Goal: Task Accomplishment & Management: Manage account settings

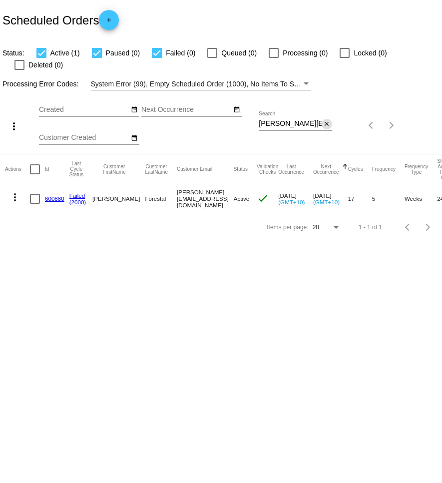
click at [326, 120] on mat-icon "close" at bounding box center [326, 124] width 7 height 8
click at [327, 118] on mat-icon "search" at bounding box center [326, 125] width 12 height 15
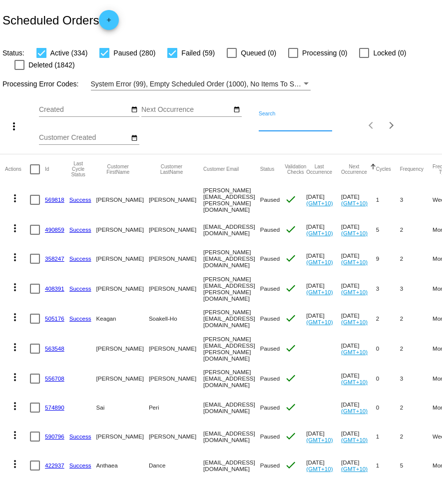
click at [286, 126] on input "Search" at bounding box center [295, 124] width 73 height 8
paste input "[EMAIL_ADDRESS][DOMAIN_NAME]"
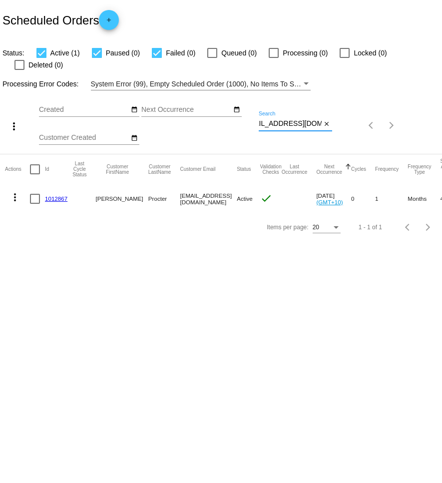
type input "[EMAIL_ADDRESS][DOMAIN_NAME]"
click at [16, 191] on mat-icon "more_vert" at bounding box center [15, 197] width 12 height 12
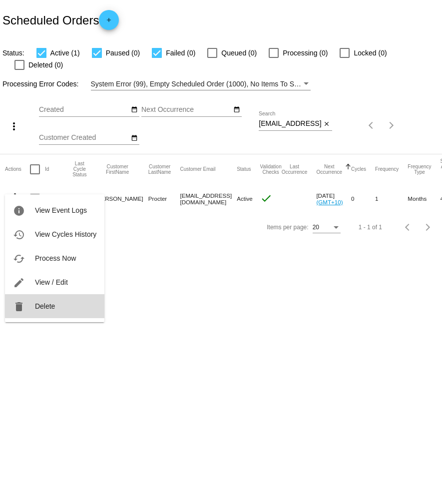
click at [64, 304] on button "delete Delete" at bounding box center [54, 306] width 99 height 24
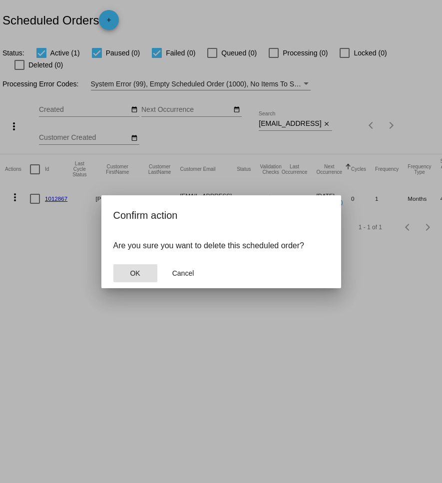
click at [132, 276] on span "OK" at bounding box center [135, 273] width 10 height 8
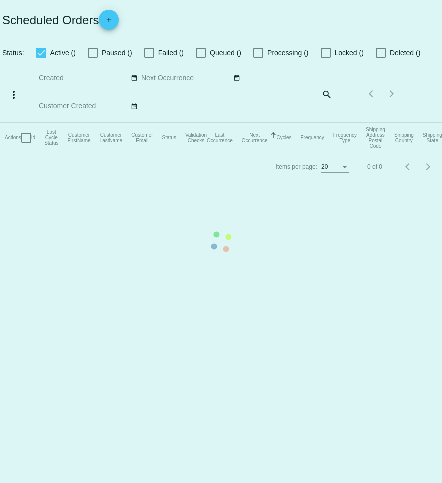
checkbox input "true"
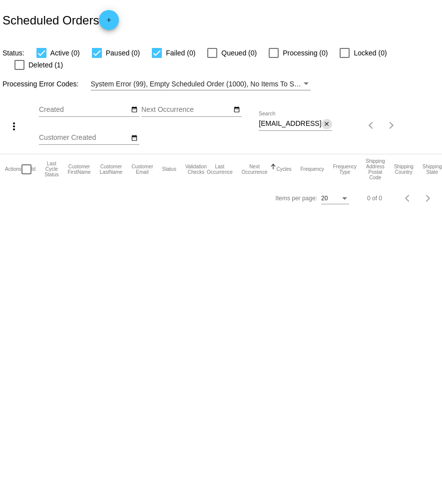
click at [330, 119] on button "close" at bounding box center [327, 124] width 10 height 10
